Goal: Task Accomplishment & Management: Complete application form

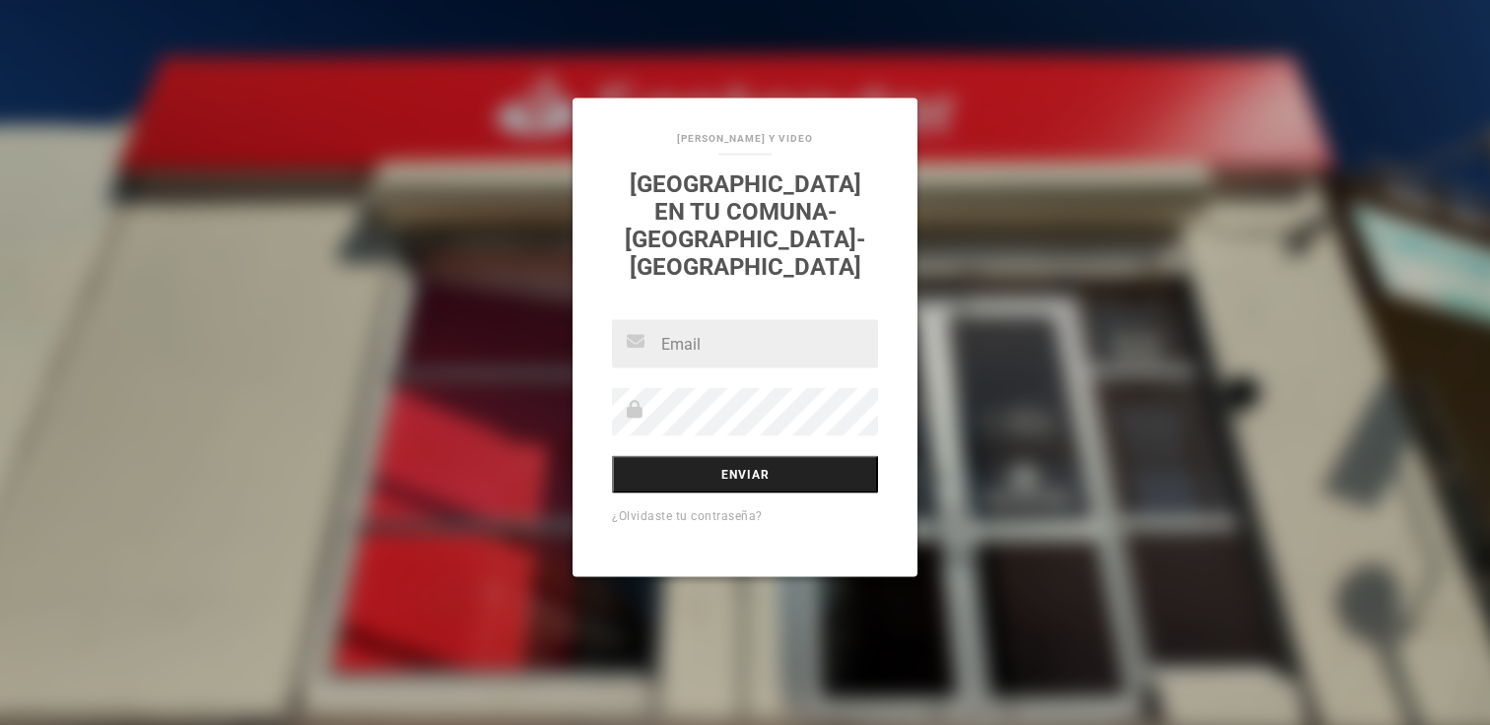
type input "[PERSON_NAME][EMAIL_ADDRESS][DOMAIN_NAME]"
click at [735, 457] on input "Enviar" at bounding box center [745, 474] width 266 height 37
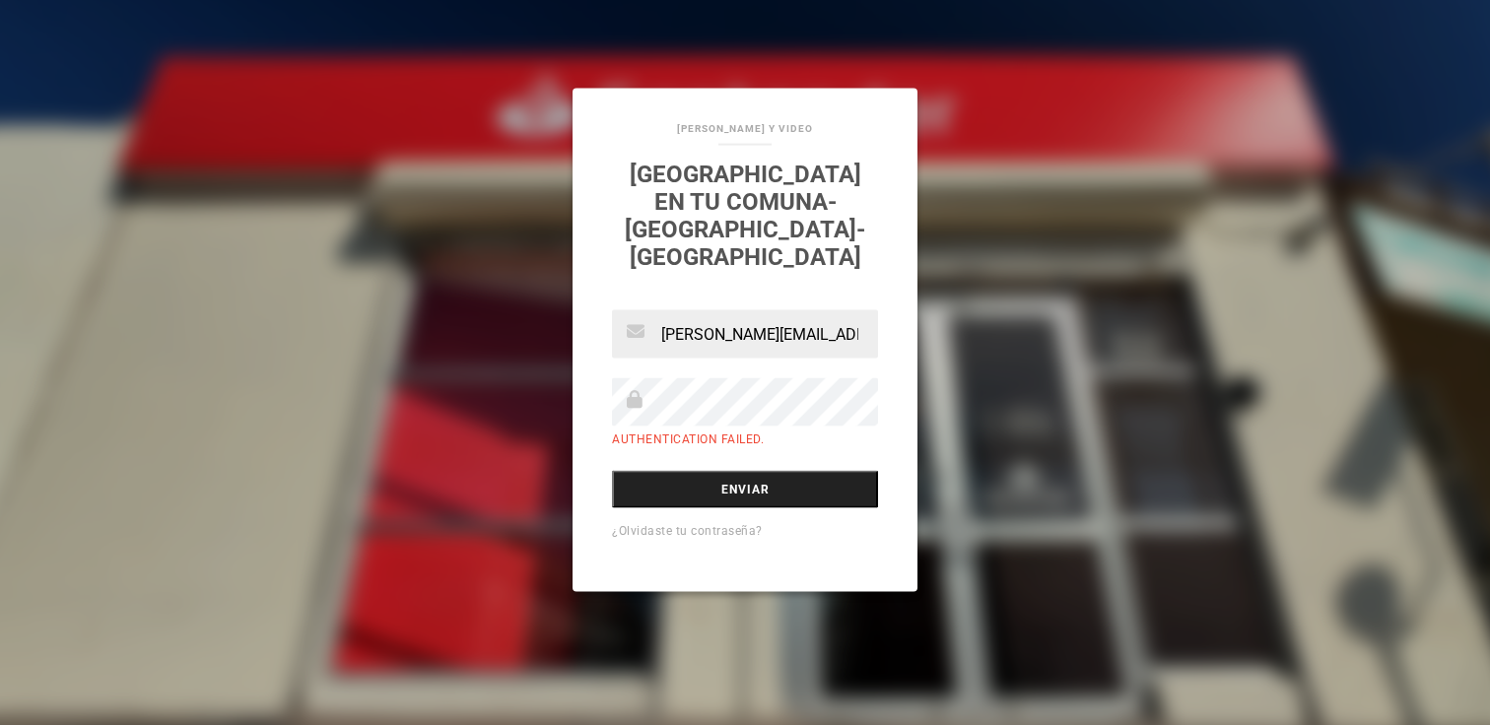
click at [743, 471] on input "Enviar" at bounding box center [745, 489] width 266 height 37
click at [743, 481] on input "Enviar" at bounding box center [745, 489] width 266 height 37
click at [660, 471] on input "Enviar" at bounding box center [745, 489] width 266 height 37
type input "[EMAIL_ADDRESS][PERSON_NAME][DOMAIN_NAME]"
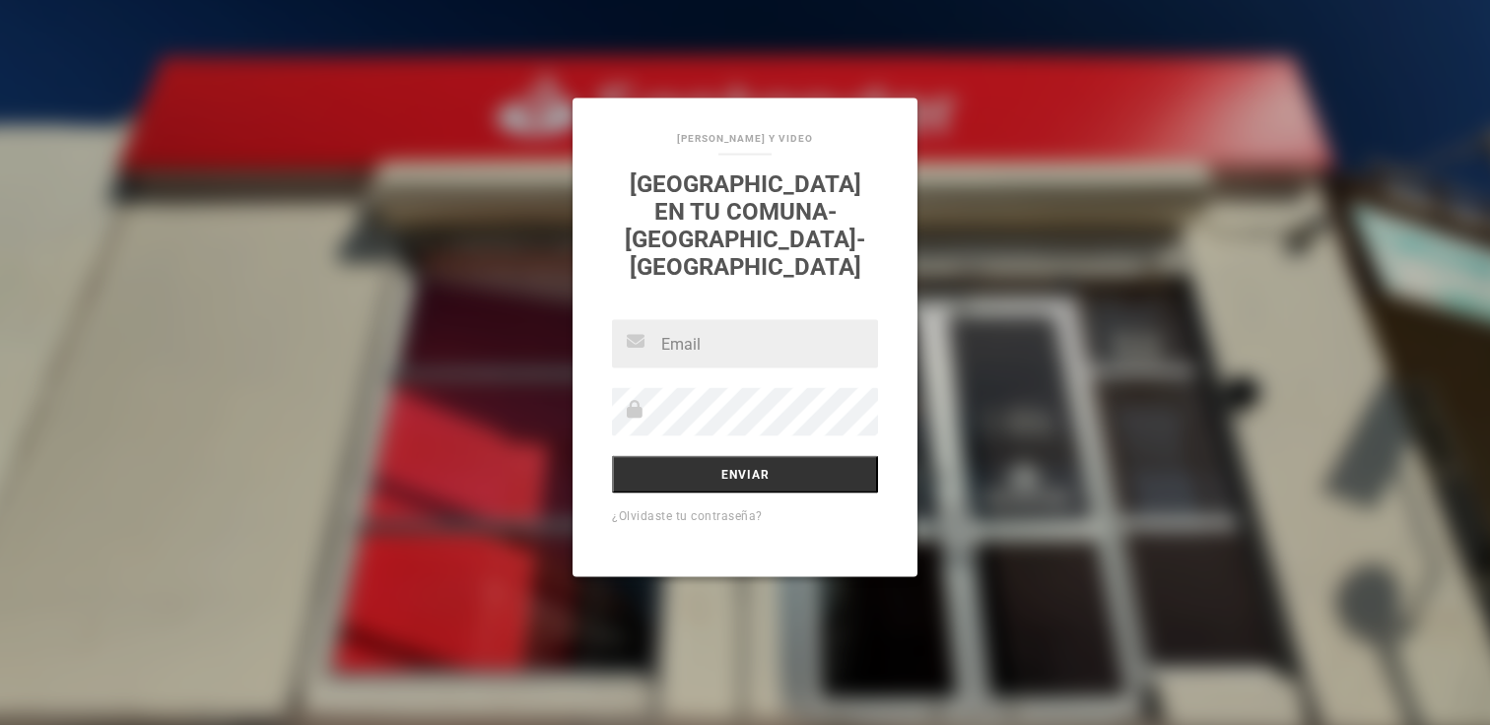
type input "[PERSON_NAME][EMAIL_ADDRESS][DOMAIN_NAME]"
click at [573, 388] on div "magdalena.espejo@santander.cl Enviar ¿Olvidaste tu contraseña?" at bounding box center [744, 448] width 345 height 257
click at [612, 456] on input "Enviar" at bounding box center [745, 474] width 266 height 37
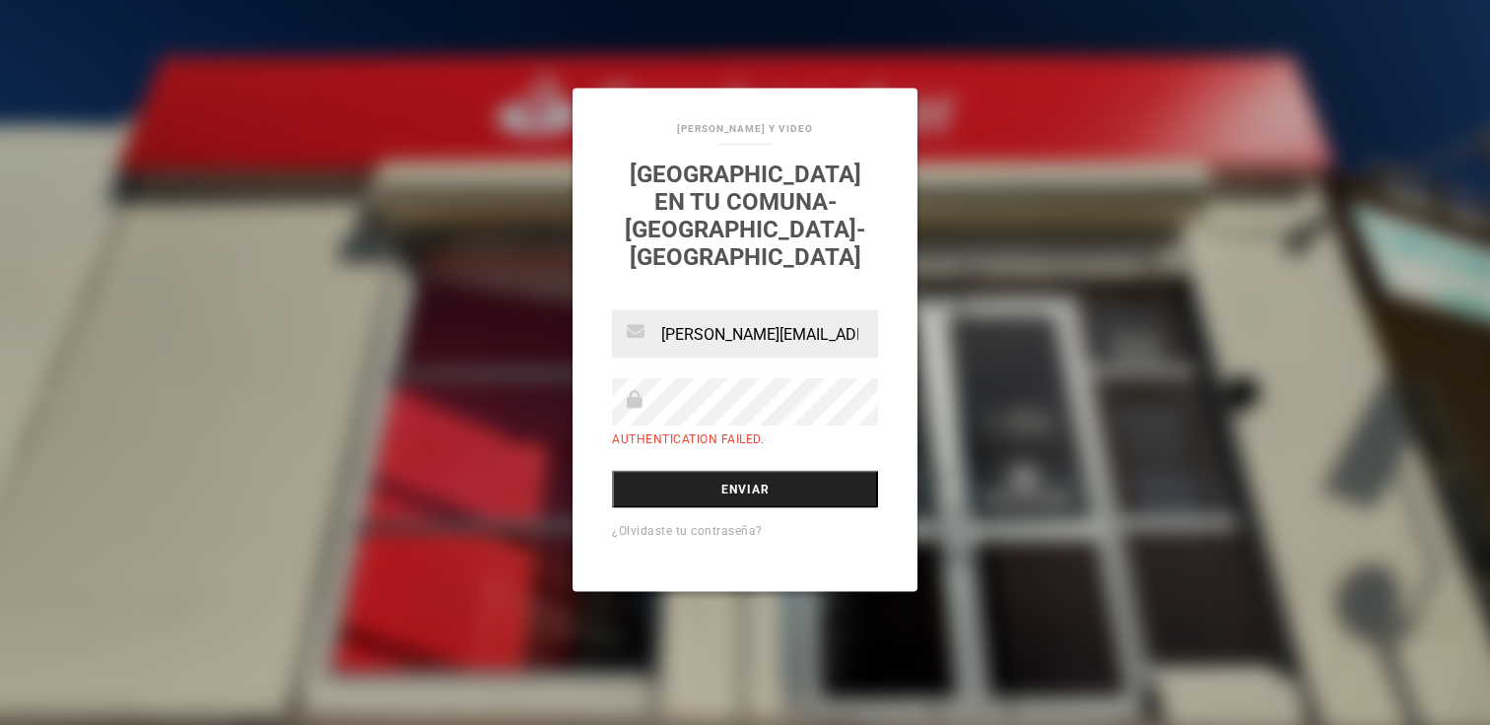
click at [717, 479] on input "Enviar" at bounding box center [745, 489] width 266 height 37
click at [612, 471] on input "Enviar" at bounding box center [745, 489] width 266 height 37
